Goal: Find specific page/section: Find specific page/section

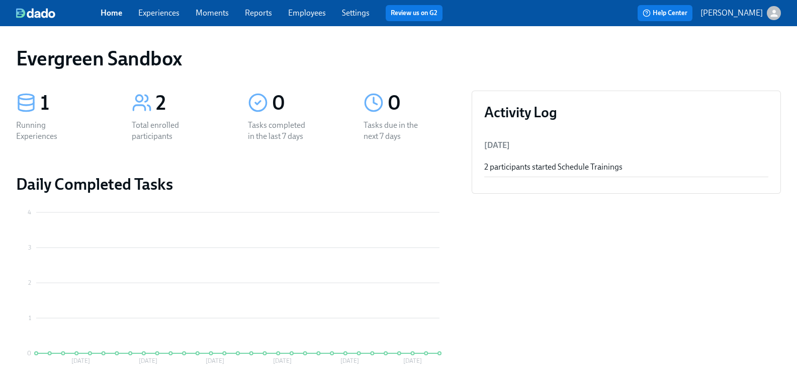
click at [769, 14] on icon "button" at bounding box center [774, 13] width 11 height 11
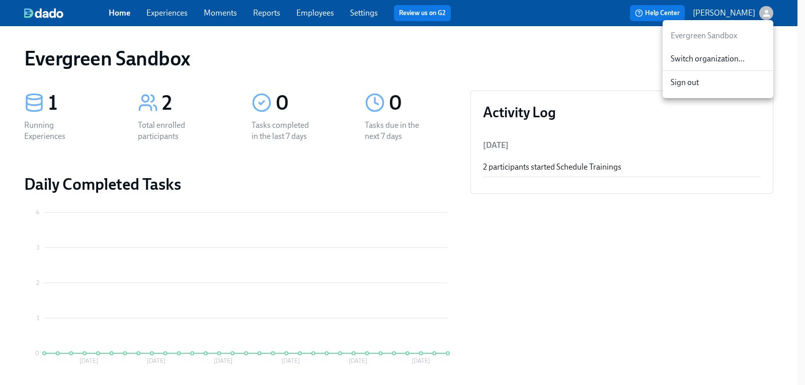
click at [738, 57] on span "Switch organization..." at bounding box center [718, 58] width 95 height 11
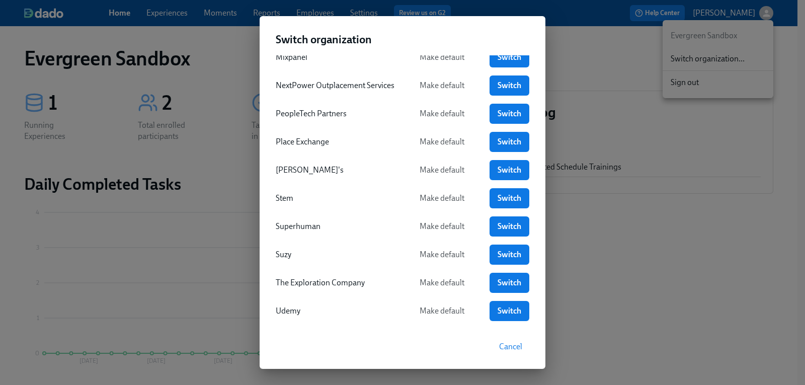
scroll to position [399, 0]
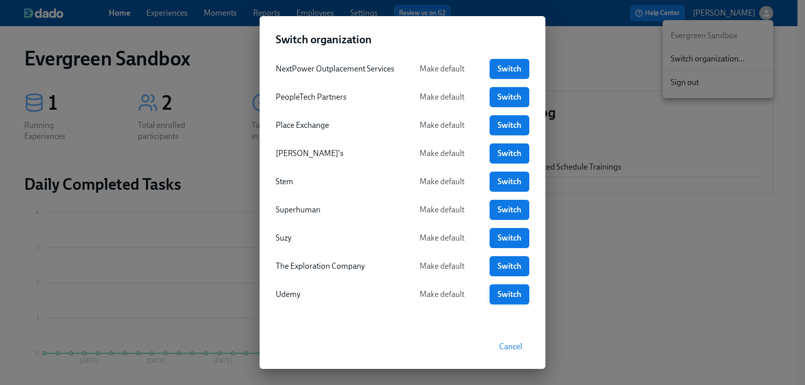
click at [503, 289] on span "Switch" at bounding box center [510, 294] width 26 height 10
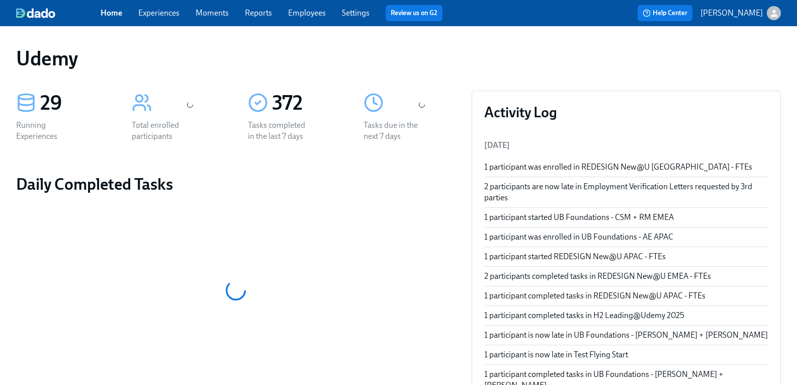
click at [171, 13] on link "Experiences" at bounding box center [158, 13] width 41 height 10
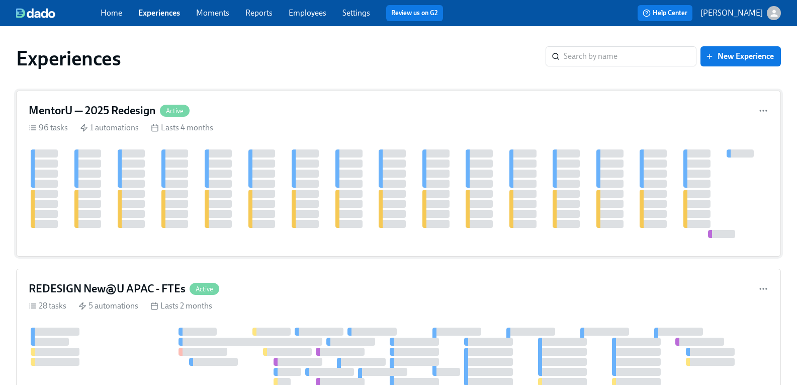
click at [133, 115] on h4 "MentorU — 2025 Redesign" at bounding box center [92, 110] width 127 height 15
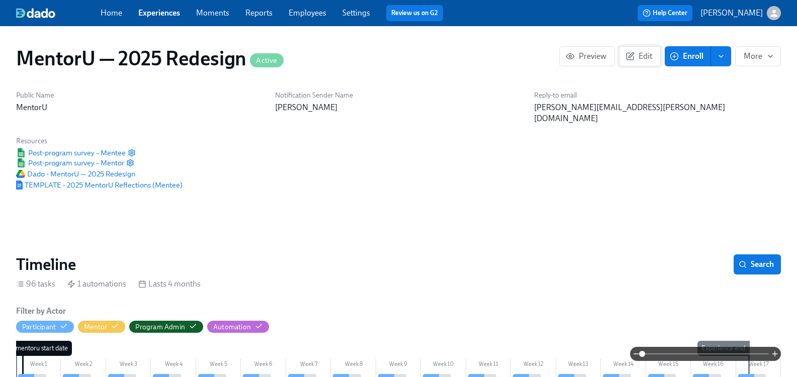
click at [627, 60] on icon "button" at bounding box center [630, 56] width 7 height 7
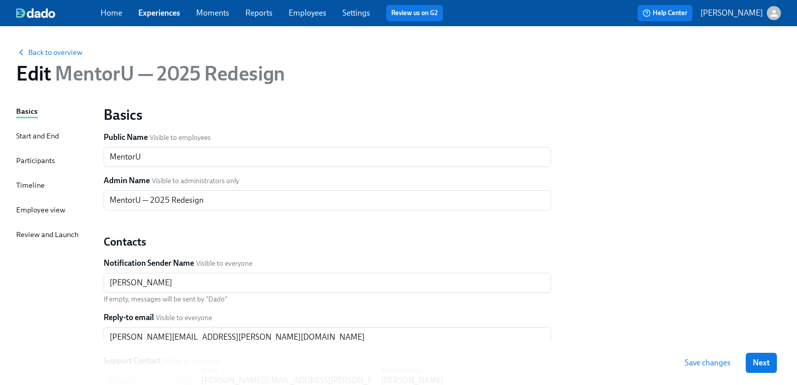
click at [50, 136] on div "Start and End" at bounding box center [37, 135] width 43 height 11
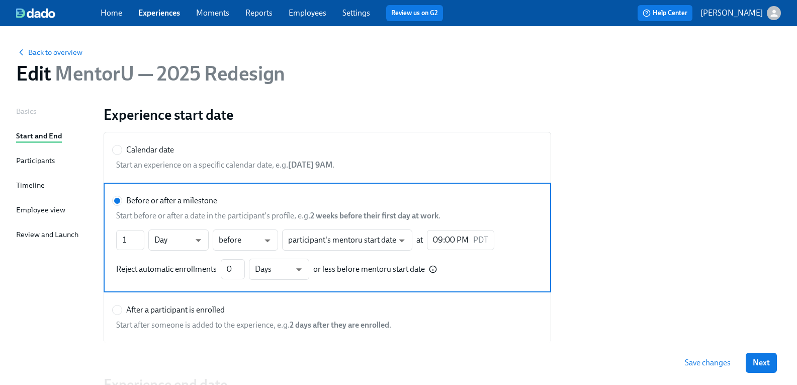
click at [47, 159] on div "Participants" at bounding box center [35, 160] width 39 height 11
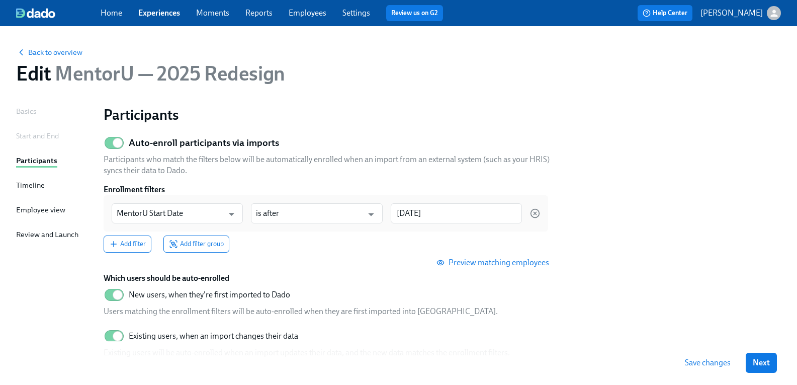
click at [37, 137] on div "Start and End" at bounding box center [37, 135] width 43 height 11
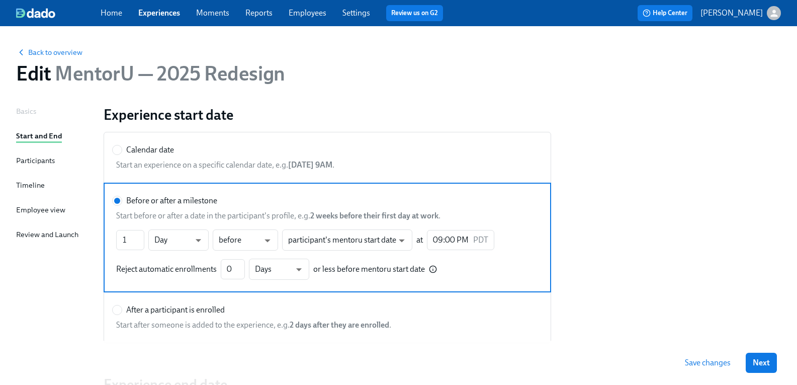
click at [50, 162] on div "Participants" at bounding box center [35, 160] width 39 height 11
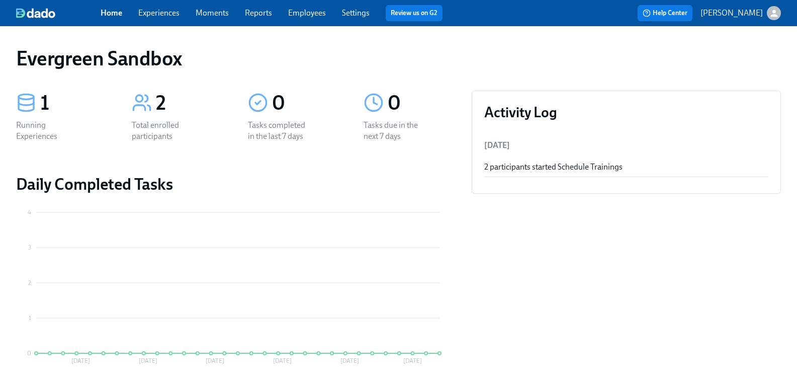
click at [767, 16] on div "button" at bounding box center [774, 13] width 14 height 14
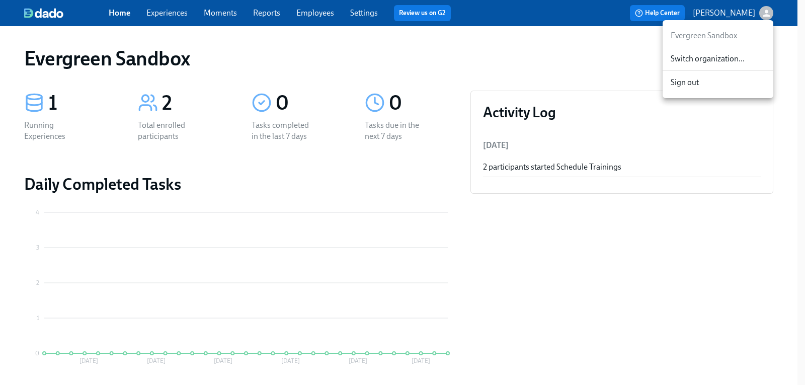
click at [701, 56] on span "Switch organization..." at bounding box center [718, 58] width 95 height 11
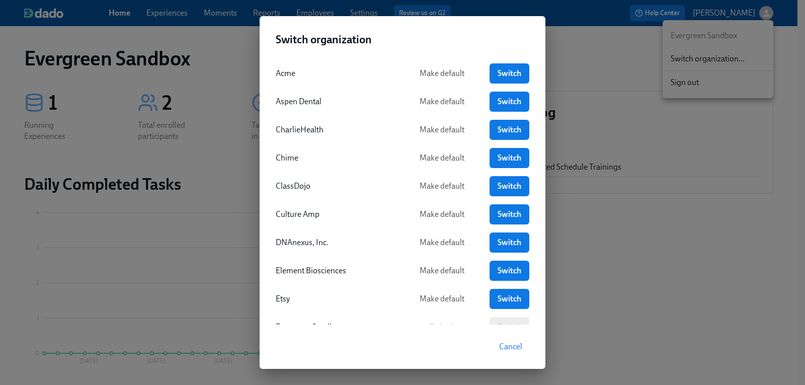
scroll to position [50, 0]
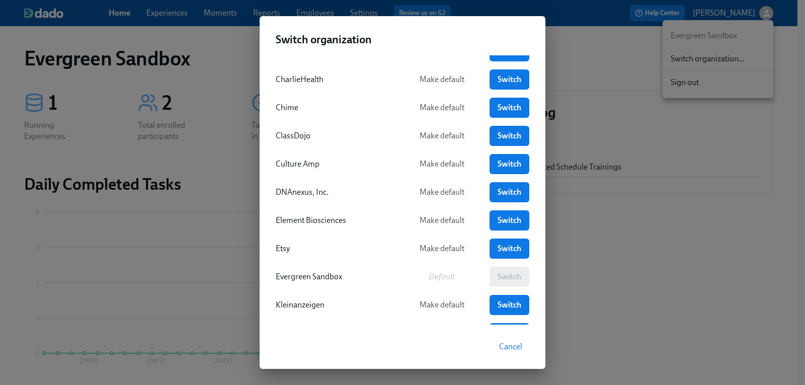
click at [489, 222] on link "Switch" at bounding box center [509, 220] width 40 height 20
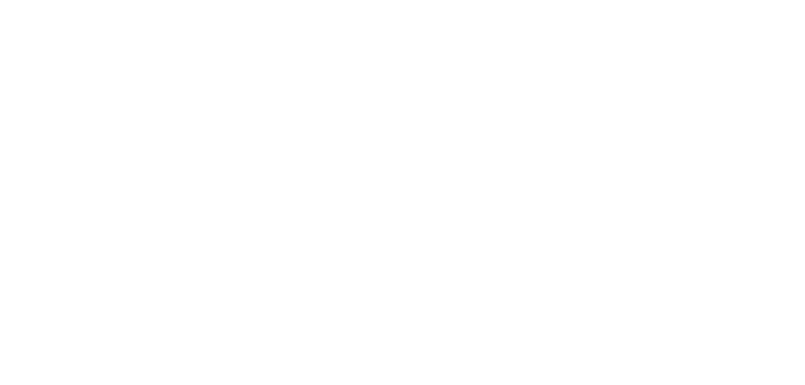
click at [496, 0] on html at bounding box center [402, 0] width 805 height 0
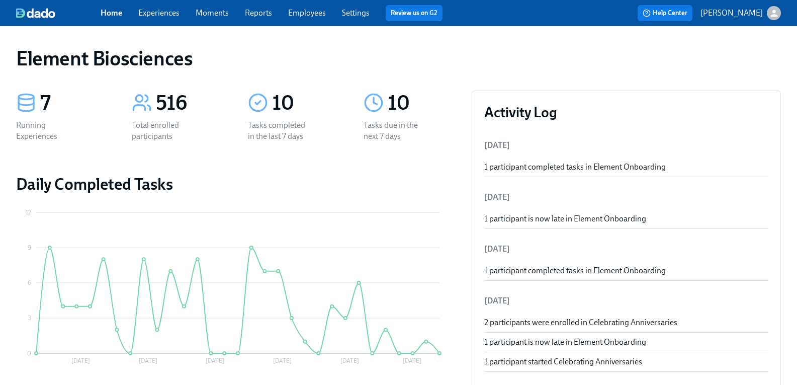
click at [319, 14] on link "Employees" at bounding box center [307, 13] width 38 height 10
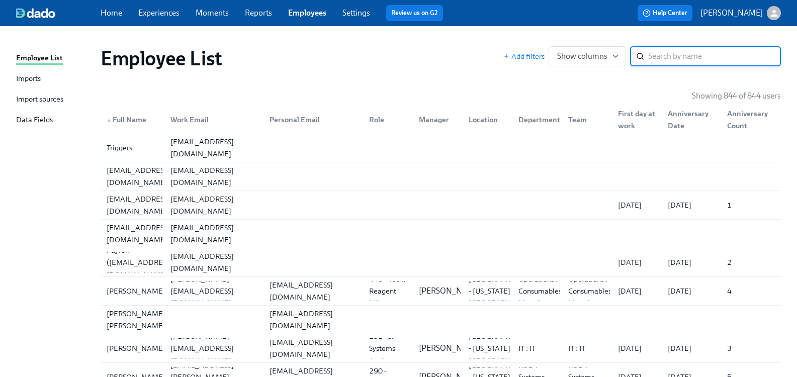
click at [668, 59] on input "search" at bounding box center [714, 56] width 133 height 20
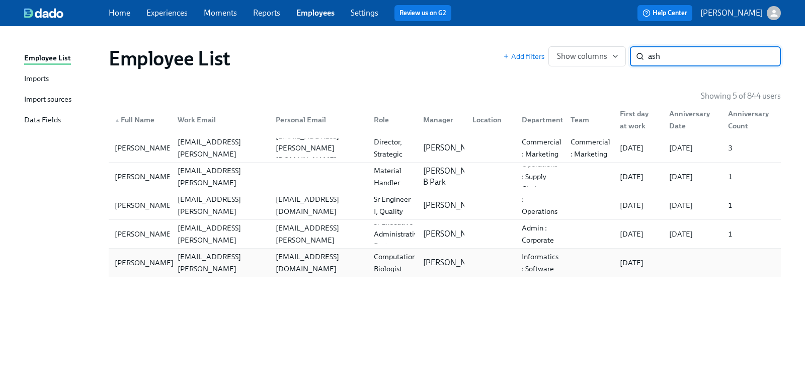
type input "ash"
click at [132, 266] on div "[PERSON_NAME]" at bounding box center [144, 263] width 67 height 12
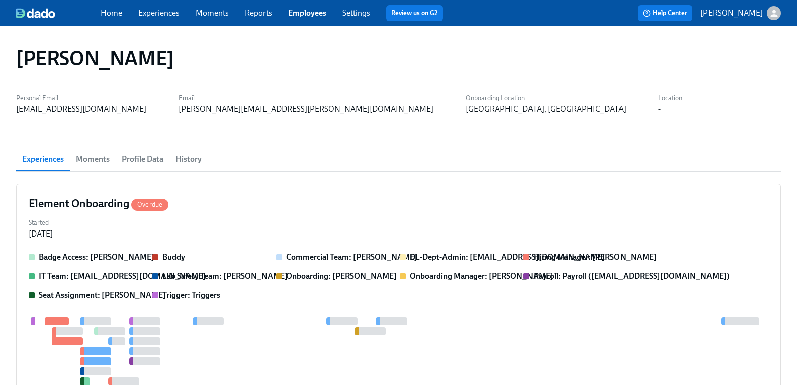
click at [198, 157] on span "History" at bounding box center [189, 159] width 26 height 14
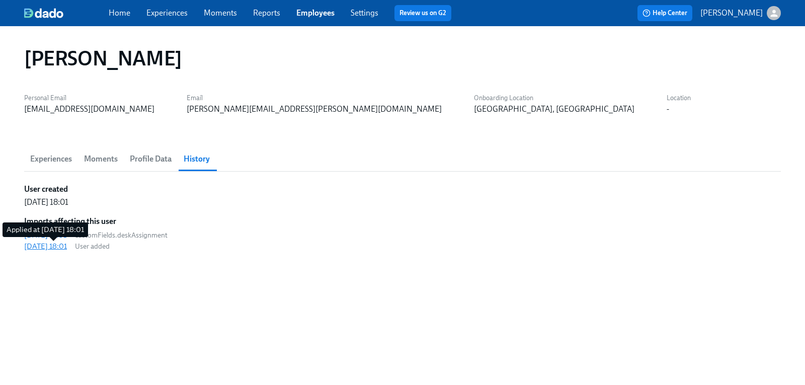
click at [61, 247] on div "2025/09/10 18:01" at bounding box center [45, 246] width 43 height 10
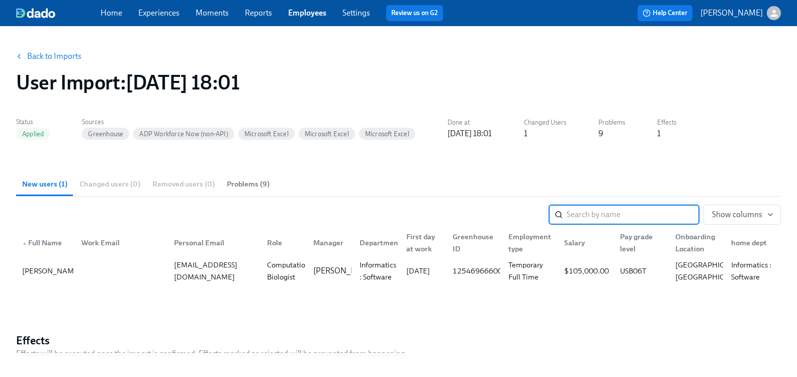
scroll to position [0, 8]
